Goal: Task Accomplishment & Management: Manage account settings

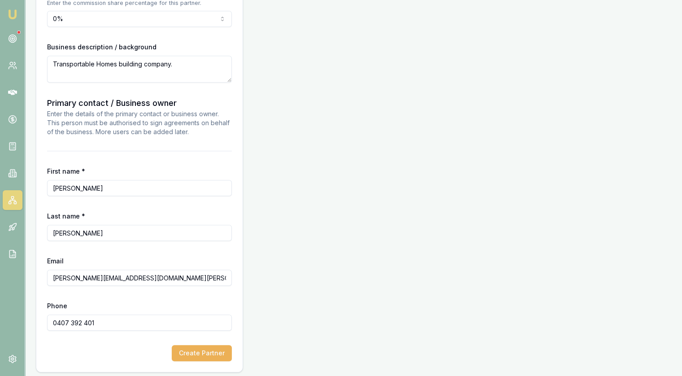
scroll to position [732, 0]
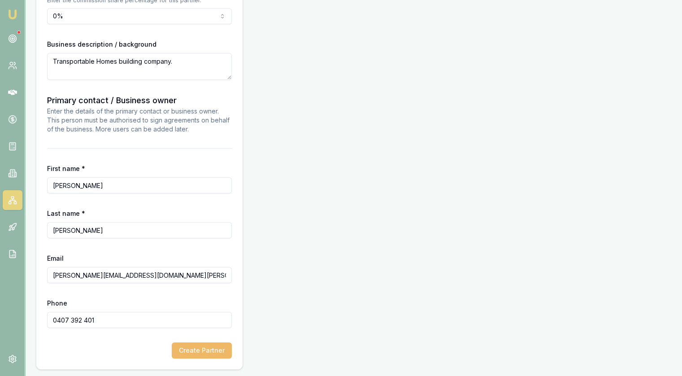
click at [212, 353] on button "Create Partner" at bounding box center [202, 350] width 60 height 16
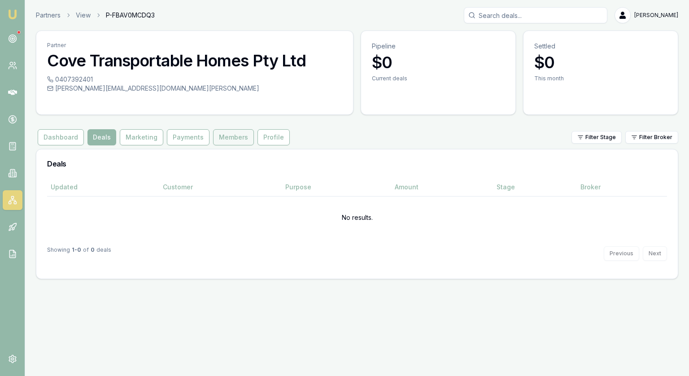
click at [216, 141] on button "Members" at bounding box center [233, 137] width 41 height 16
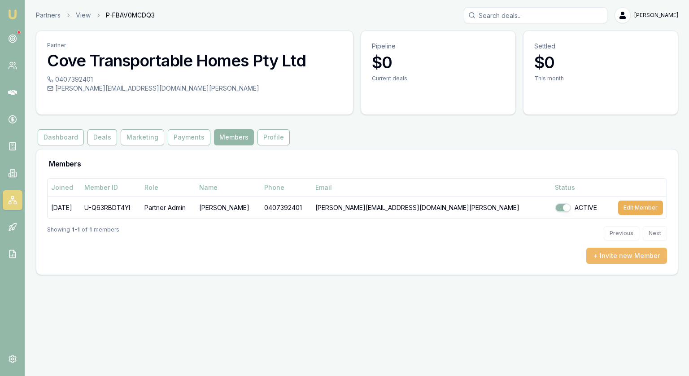
click at [651, 256] on button "+ Invite new Member" at bounding box center [626, 255] width 81 height 16
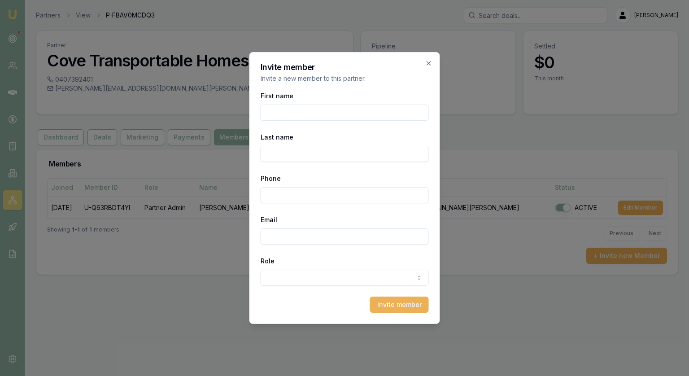
click at [289, 275] on body "Emu Broker Partners View P-FBAV0MCDQ3 Jonathan Myers Toggle Menu Partner Cove T…" at bounding box center [344, 188] width 689 height 376
select select "PARTNER_MEMBER"
click at [274, 113] on input "First name" at bounding box center [344, 112] width 168 height 16
type input "Chris"
type input "Hodder"
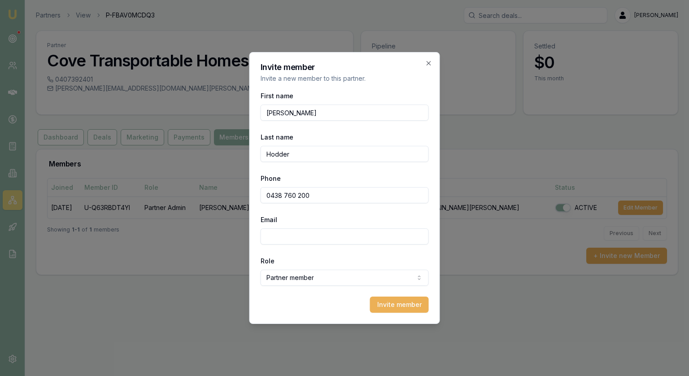
type input "0438 760 200"
click at [312, 236] on input "Email" at bounding box center [344, 236] width 168 height 16
type input "chris@covetransportablehomes.com.au"
drag, startPoint x: 357, startPoint y: 57, endPoint x: 316, endPoint y: 47, distance: 42.1
click at [316, 47] on body "Emu Broker Partners View P-FBAV0MCDQ3 Jonathan Myers Toggle Menu Partner Cove T…" at bounding box center [344, 188] width 689 height 376
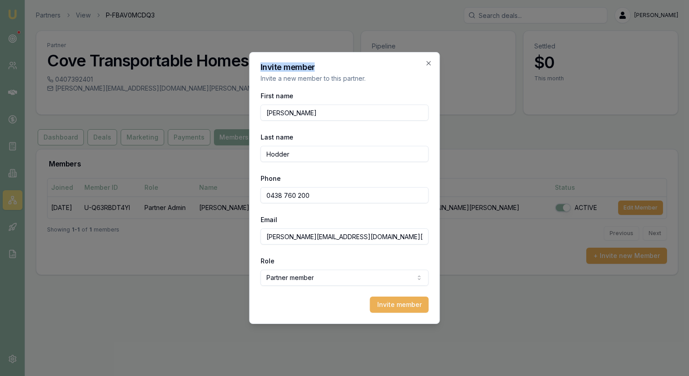
click at [339, 66] on h2 "Invite member" at bounding box center [344, 67] width 168 height 8
click at [325, 234] on input "chris@covetransportablehomes.com.au" at bounding box center [344, 236] width 168 height 16
click at [396, 307] on button "Invite member" at bounding box center [399, 304] width 59 height 16
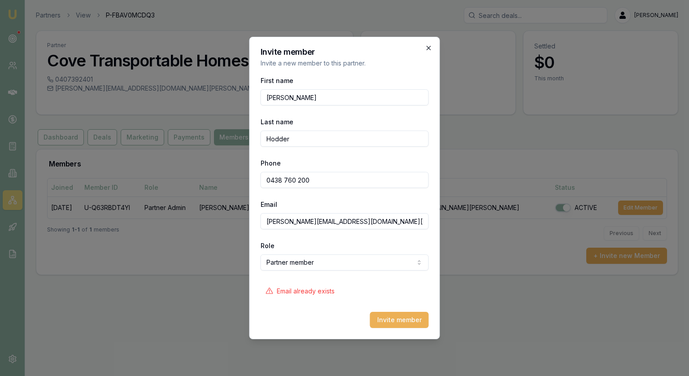
click at [431, 49] on icon "button" at bounding box center [428, 47] width 7 height 7
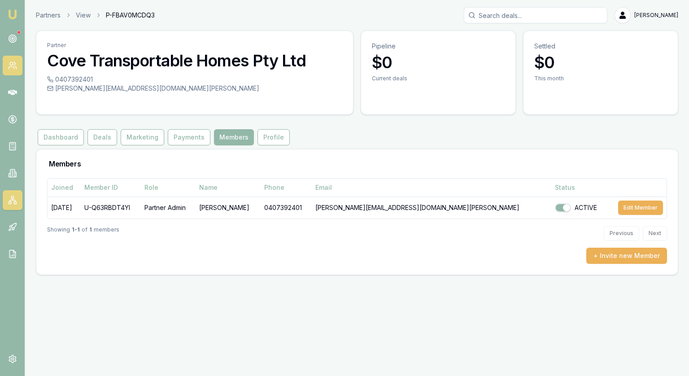
click at [11, 68] on icon at bounding box center [12, 65] width 9 height 9
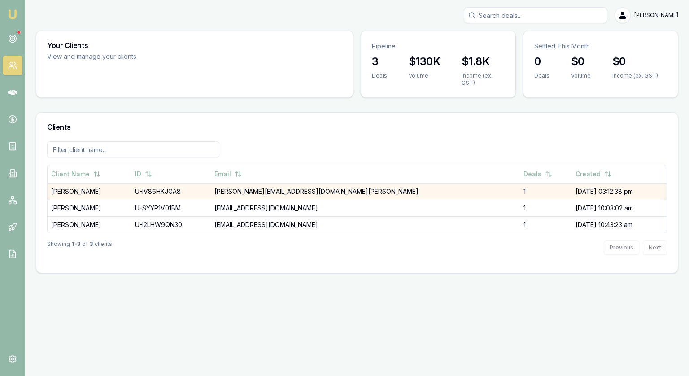
click at [334, 192] on td "chris@covetransportablehomes.com.au" at bounding box center [365, 191] width 309 height 17
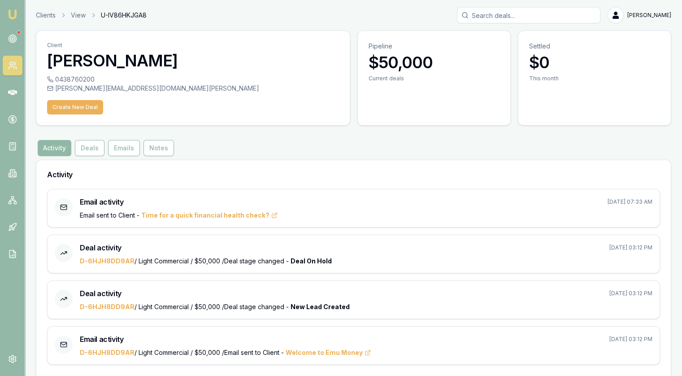
click at [44, 147] on button "Activity" at bounding box center [55, 148] width 34 height 16
click at [88, 59] on h3 "Chris Hodder" at bounding box center [193, 61] width 292 height 18
click at [92, 141] on button "Deals" at bounding box center [90, 148] width 30 height 16
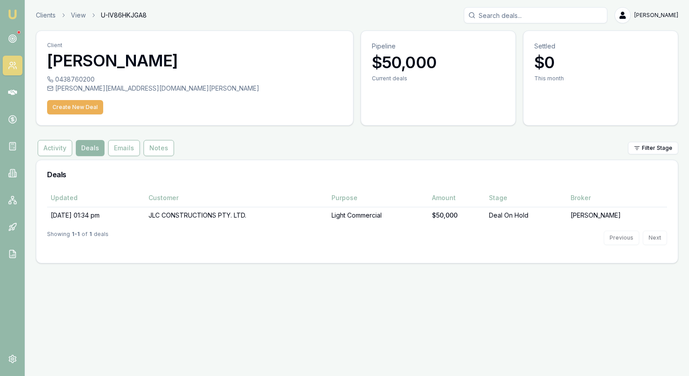
click at [54, 84] on div "chris@covetransportablehomes.com.au" at bounding box center [194, 88] width 295 height 9
click at [83, 93] on div "0438760200 chris@covetransportablehomes.com.au Create New Deal" at bounding box center [194, 100] width 316 height 50
click at [217, 96] on div "Create New Deal" at bounding box center [194, 105] width 295 height 18
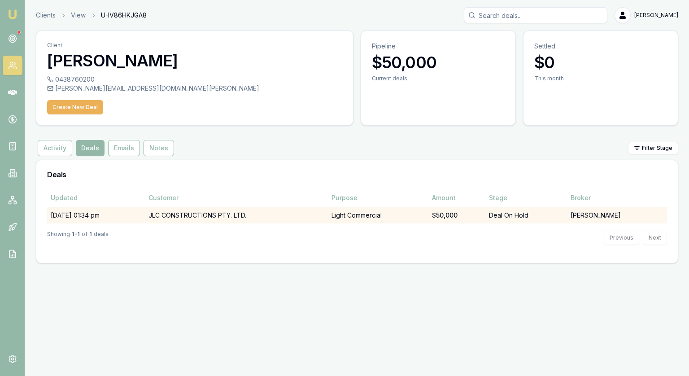
click at [191, 214] on td "JLC CONSTRUCTIONS PTY. LTD." at bounding box center [236, 215] width 183 height 17
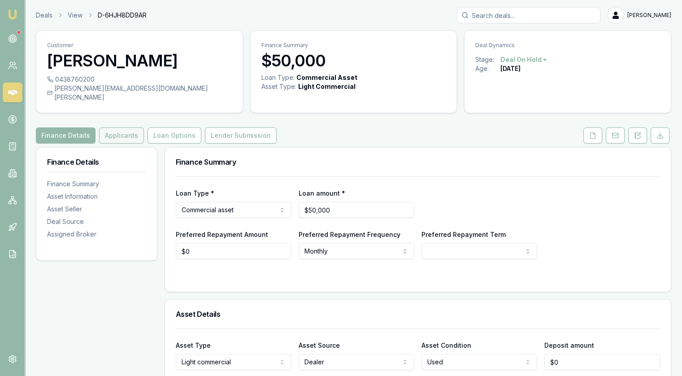
click at [123, 129] on button "Applicants" at bounding box center [121, 135] width 45 height 16
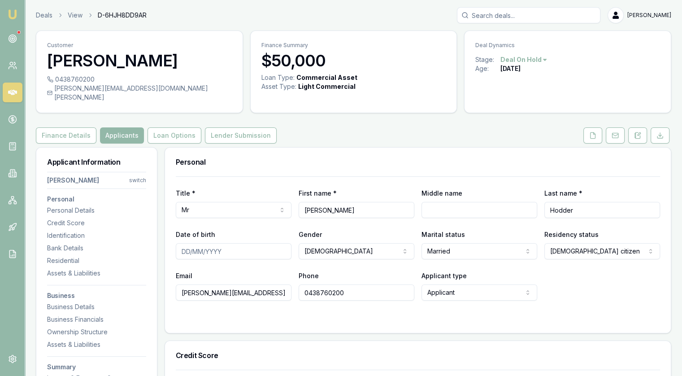
click at [243, 284] on input "chris@covetransportablehomes.com.au" at bounding box center [234, 292] width 116 height 16
click at [371, 127] on div "Finance Details Applicants Loan Options Lender Submission" at bounding box center [353, 135] width 635 height 16
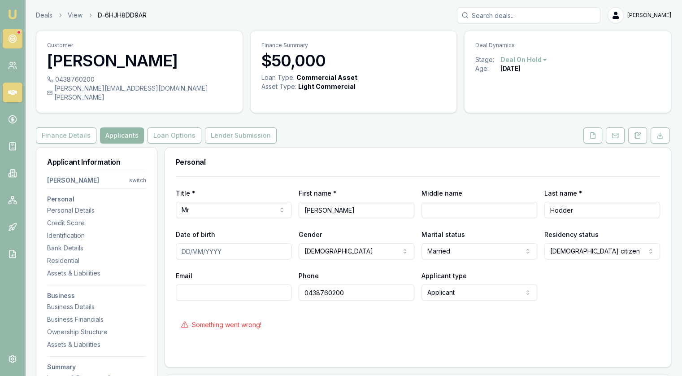
click at [13, 38] on circle at bounding box center [12, 38] width 1 height 1
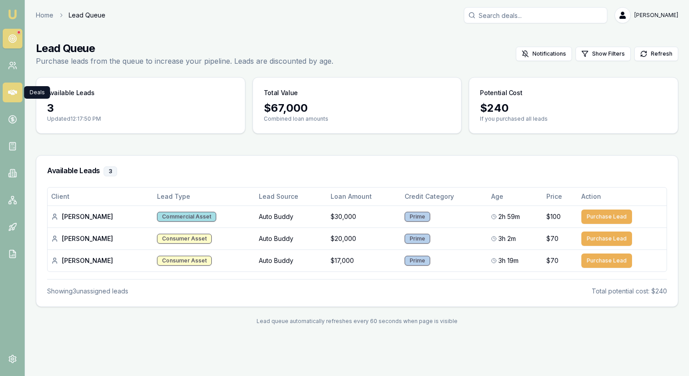
click at [11, 91] on icon at bounding box center [12, 92] width 9 height 5
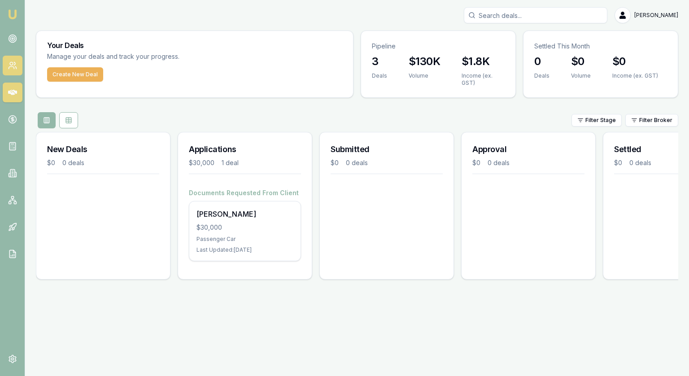
click at [17, 65] on link at bounding box center [13, 66] width 20 height 20
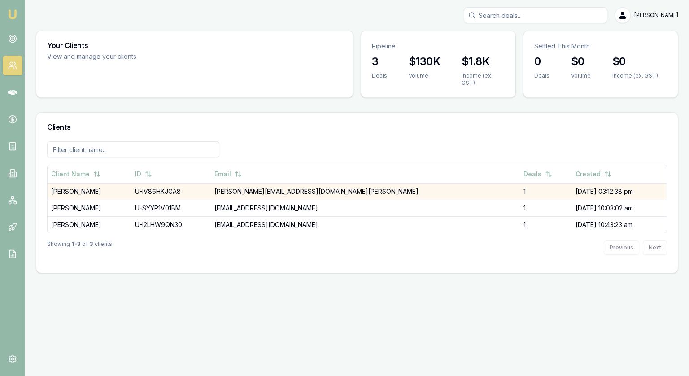
click at [316, 196] on td "chris@covetransportablehomes.com.au" at bounding box center [365, 191] width 309 height 17
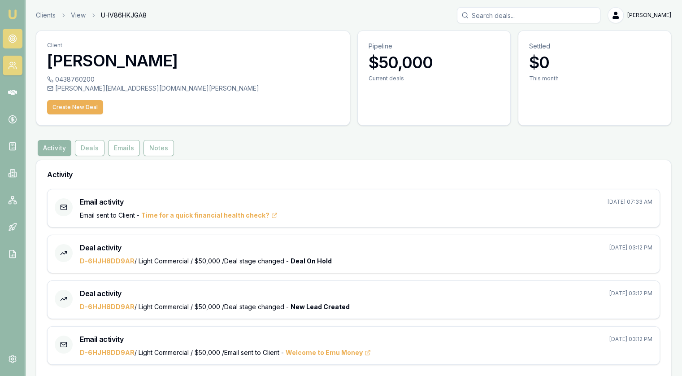
click at [14, 37] on circle at bounding box center [12, 38] width 4 height 4
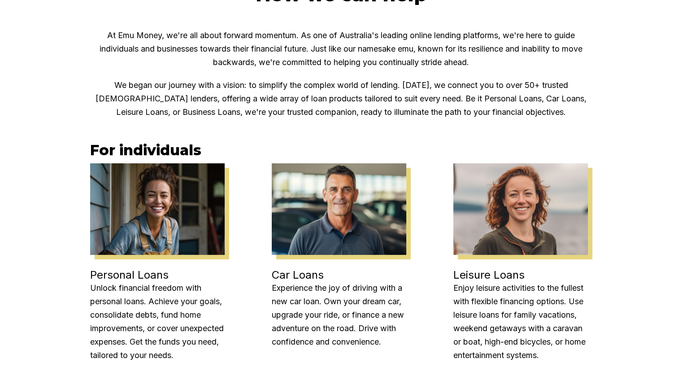
scroll to position [1924, 0]
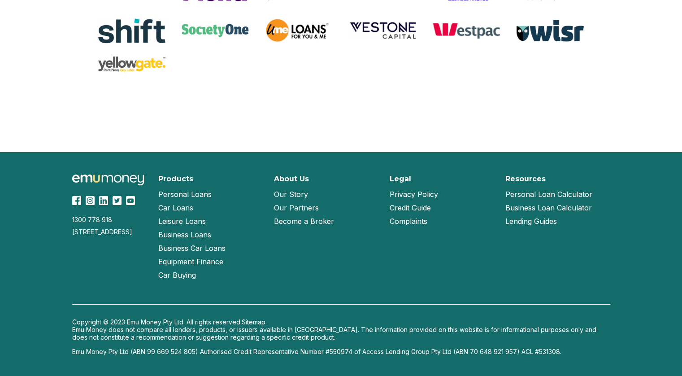
click at [299, 194] on link "Our Story" at bounding box center [291, 193] width 34 height 13
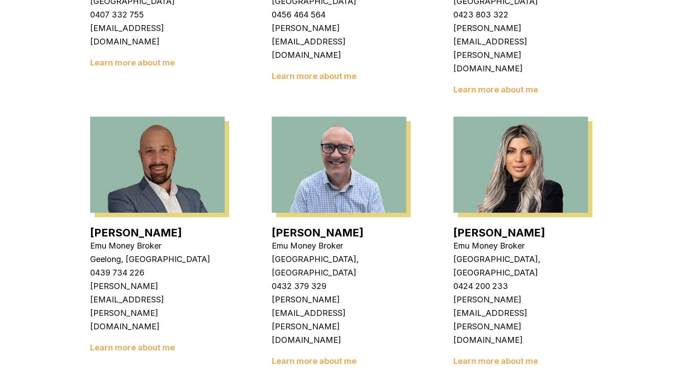
scroll to position [129, 0]
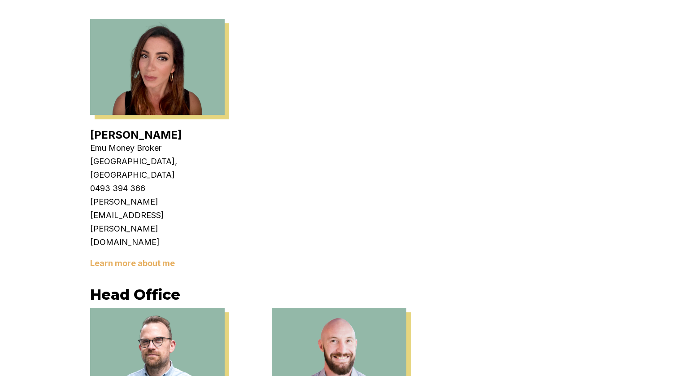
scroll to position [1698, 0]
